Goal: Register for event/course

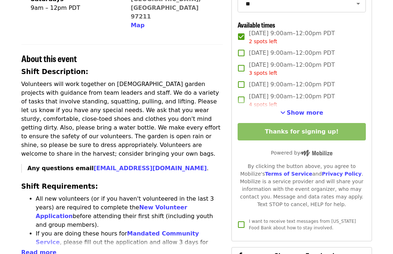
scroll to position [206, 0]
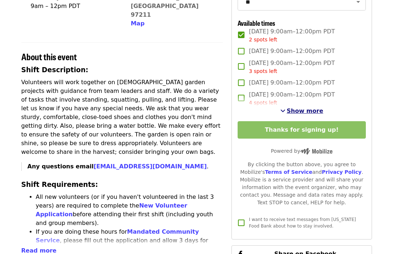
click at [301, 111] on span "Show more" at bounding box center [305, 110] width 37 height 7
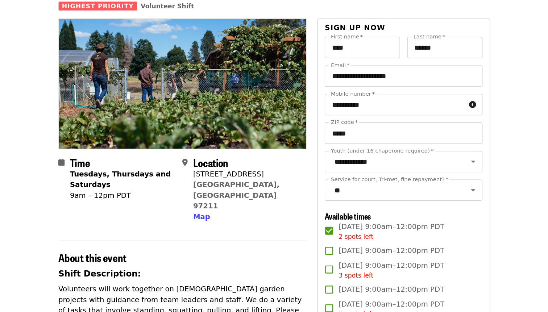
scroll to position [0, 0]
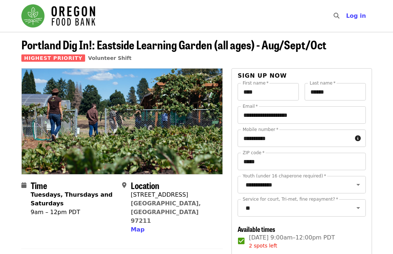
click at [190, 19] on nav "Skip to content ​ Log in" at bounding box center [197, 16] width 362 height 32
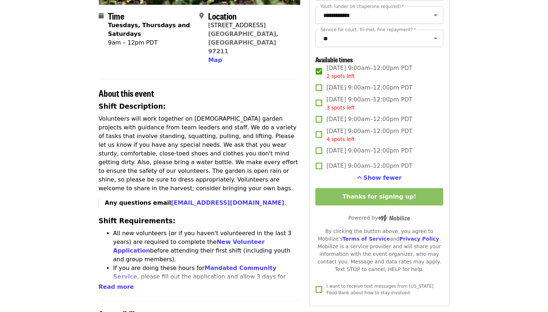
scroll to position [270, 0]
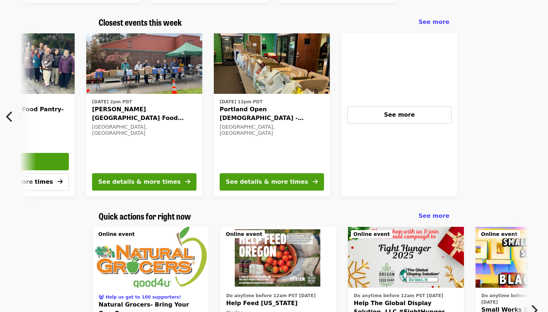
scroll to position [0, 390]
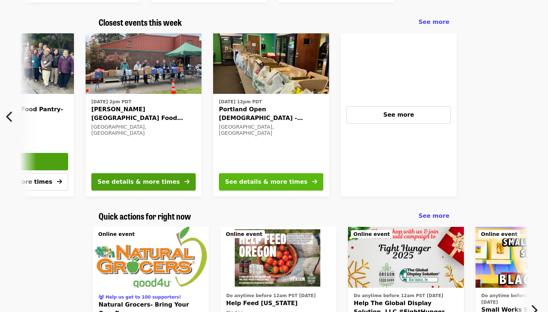
click at [282, 182] on div "See details & more times" at bounding box center [266, 182] width 82 height 9
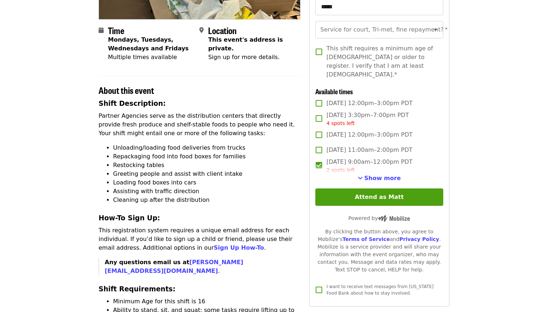
scroll to position [161, 0]
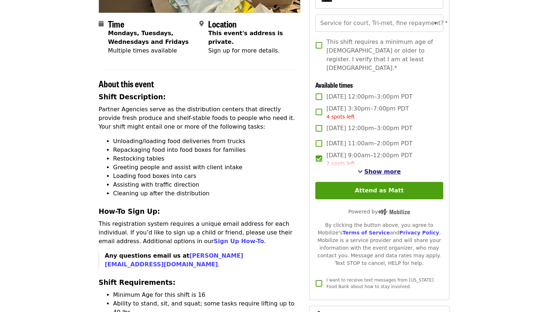
click at [382, 168] on span "Show more" at bounding box center [382, 171] width 37 height 7
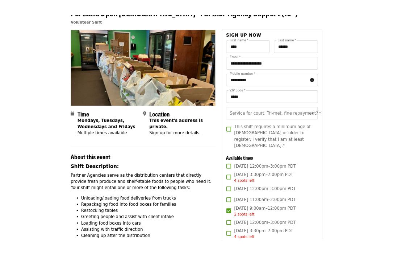
scroll to position [0, 0]
